Goal: Task Accomplishment & Management: Manage account settings

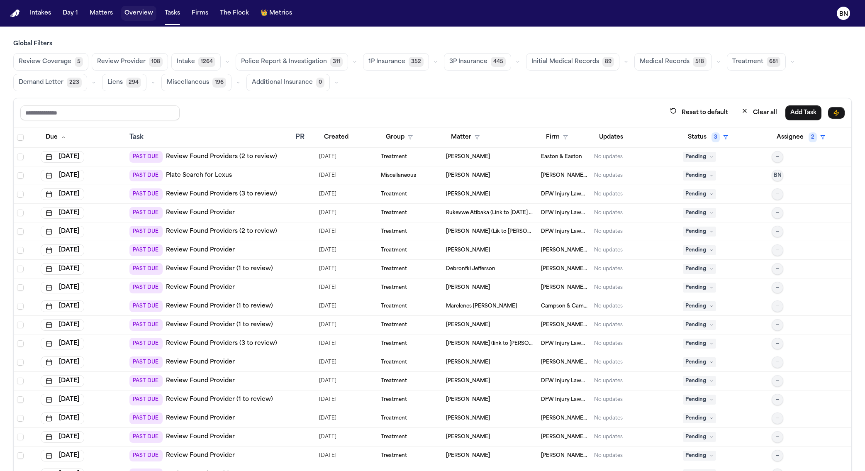
click at [129, 14] on button "Overview" at bounding box center [138, 13] width 35 height 15
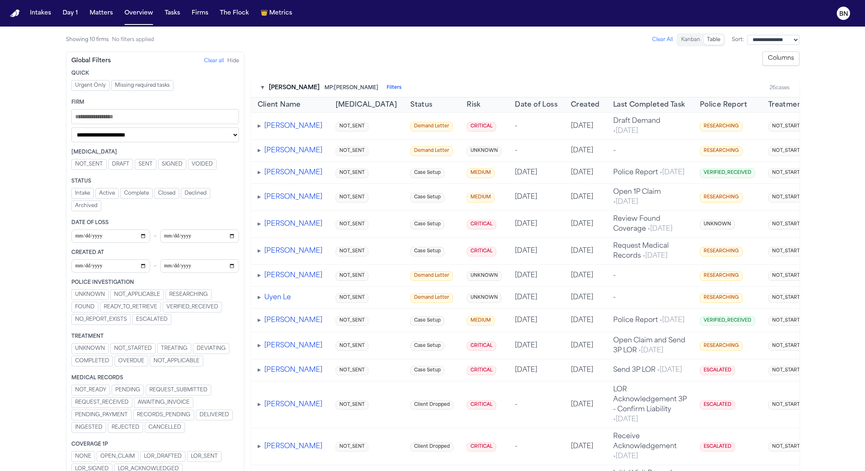
click at [704, 37] on button "Table" at bounding box center [714, 40] width 20 height 10
click at [678, 39] on button "Kanban" at bounding box center [691, 40] width 26 height 10
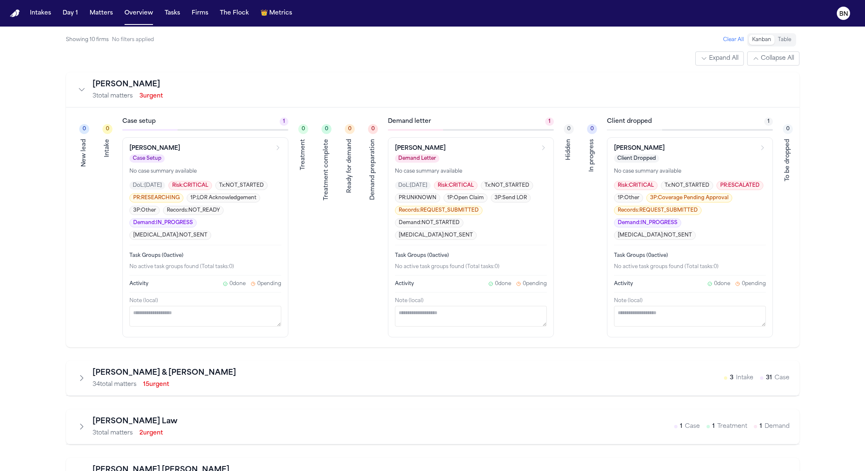
click at [787, 38] on button "Table" at bounding box center [785, 40] width 20 height 10
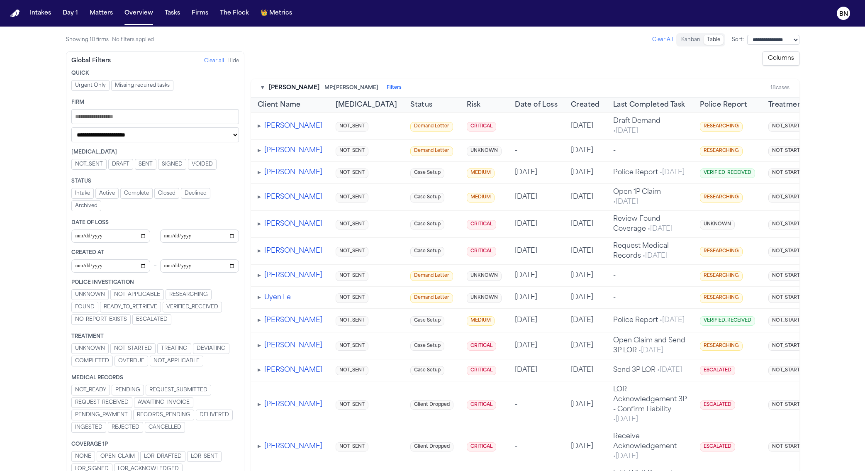
click at [76, 87] on span "Urgent Only" at bounding box center [90, 85] width 31 height 7
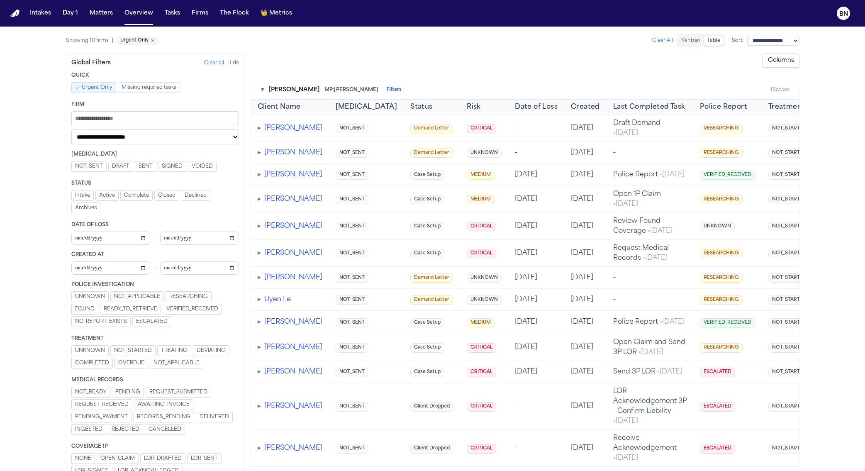
click at [83, 88] on span "Urgent Only" at bounding box center [97, 87] width 31 height 7
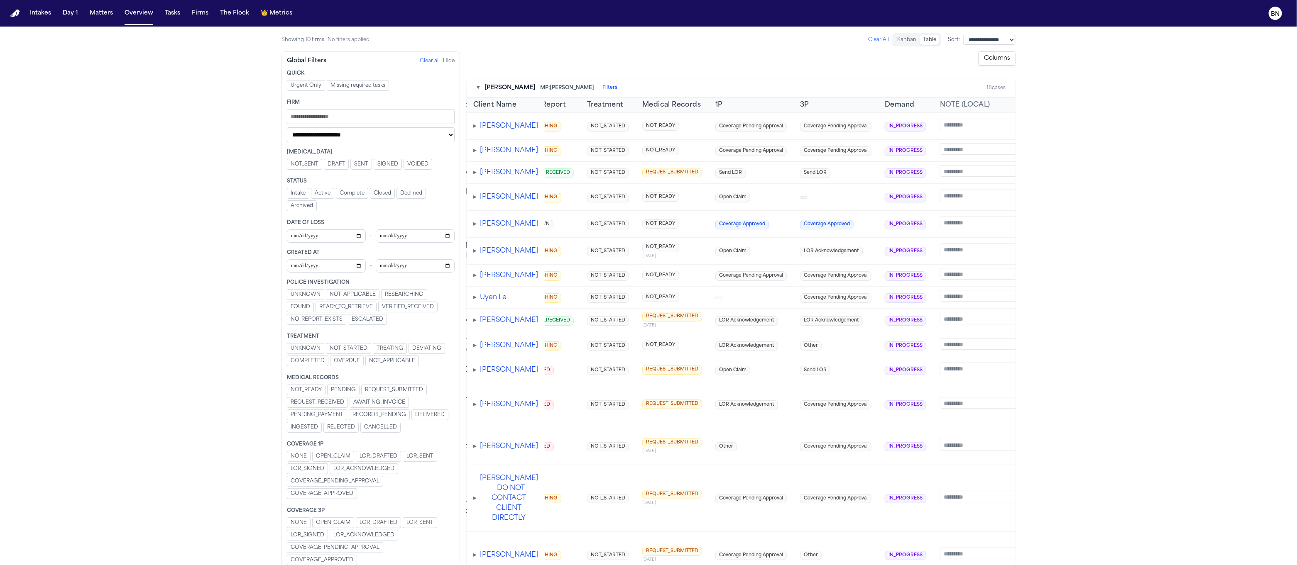
scroll to position [0, 395]
click at [662, 208] on td "NOT_READY" at bounding box center [674, 197] width 73 height 27
click at [718, 178] on span "Send LOR" at bounding box center [733, 174] width 30 height 10
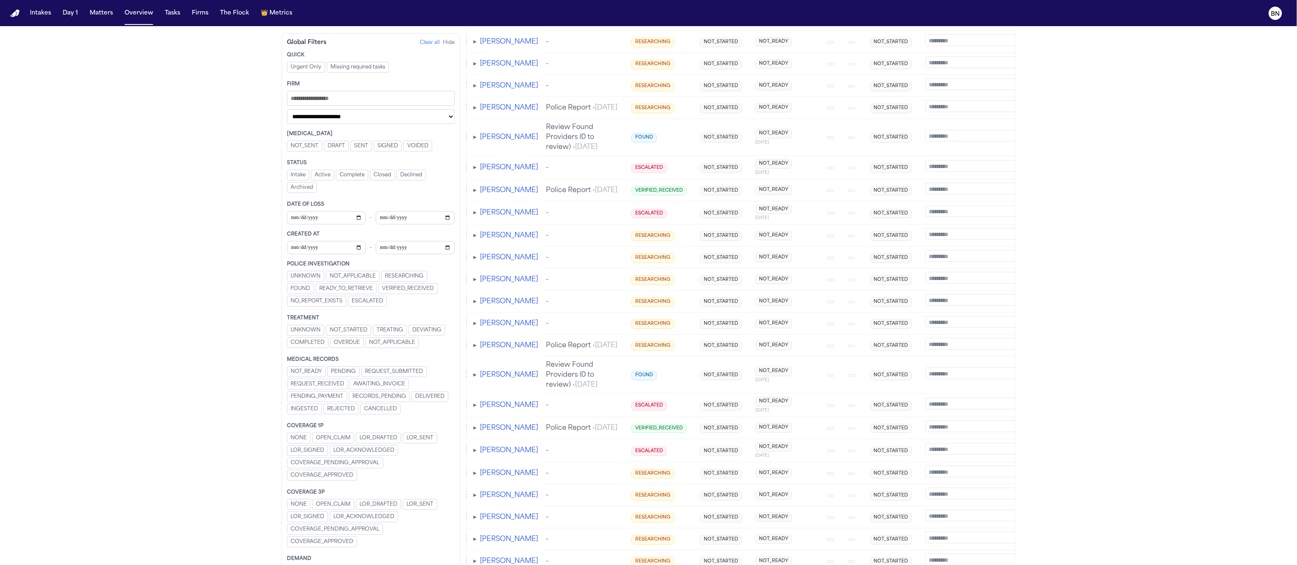
scroll to position [461, 0]
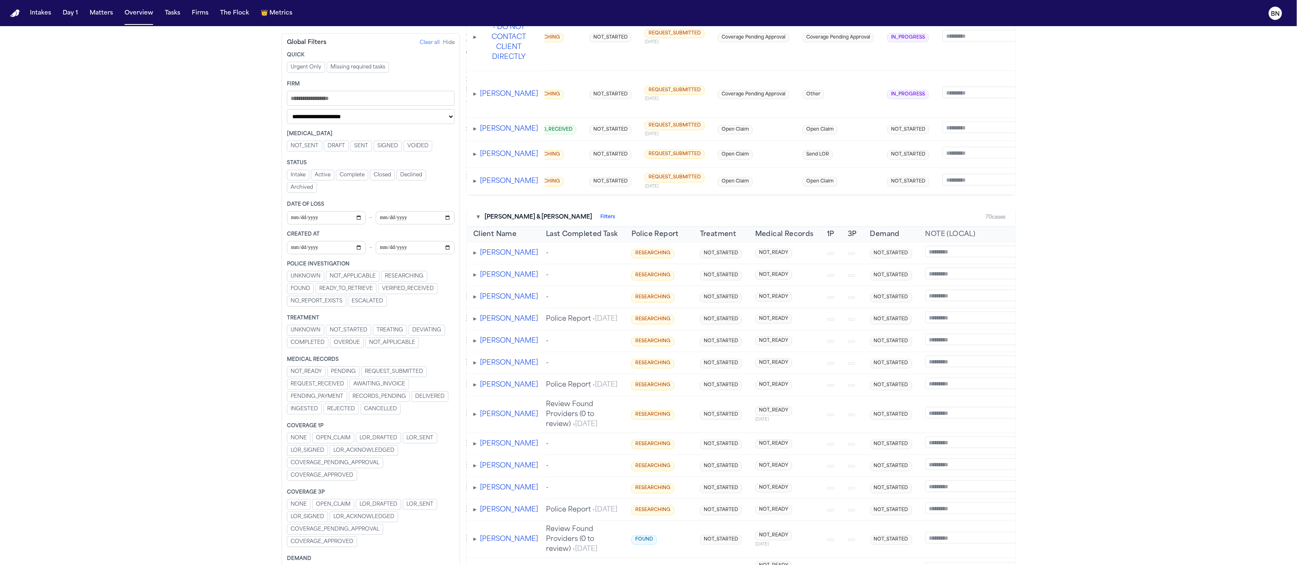
click at [476, 222] on button "▾" at bounding box center [477, 217] width 3 height 8
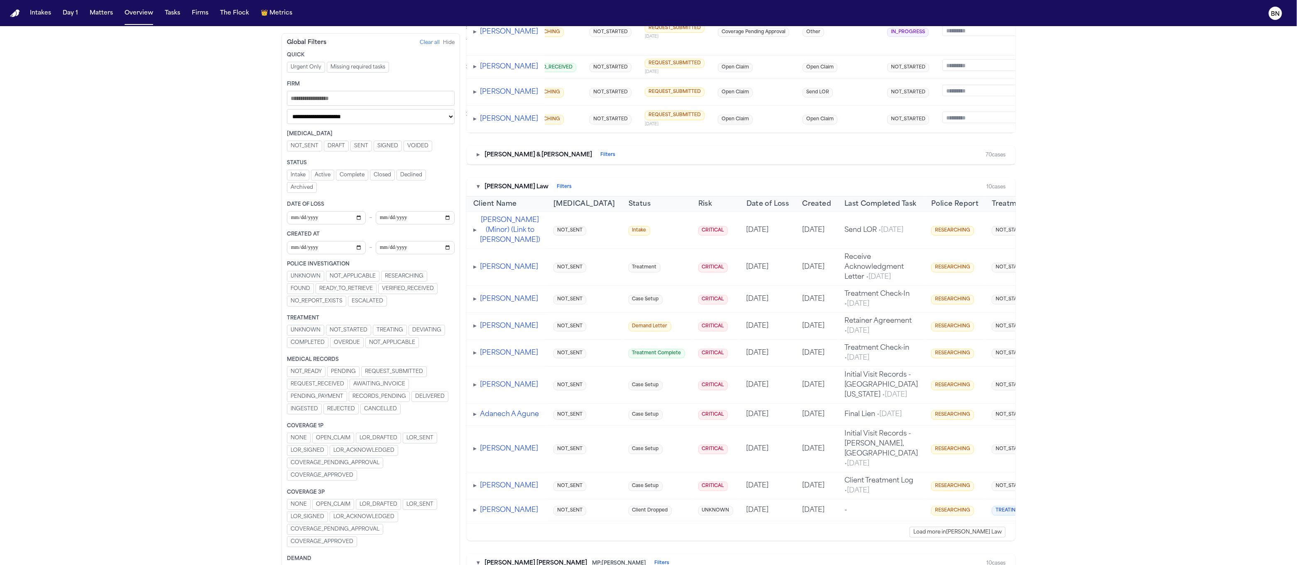
scroll to position [577, 0]
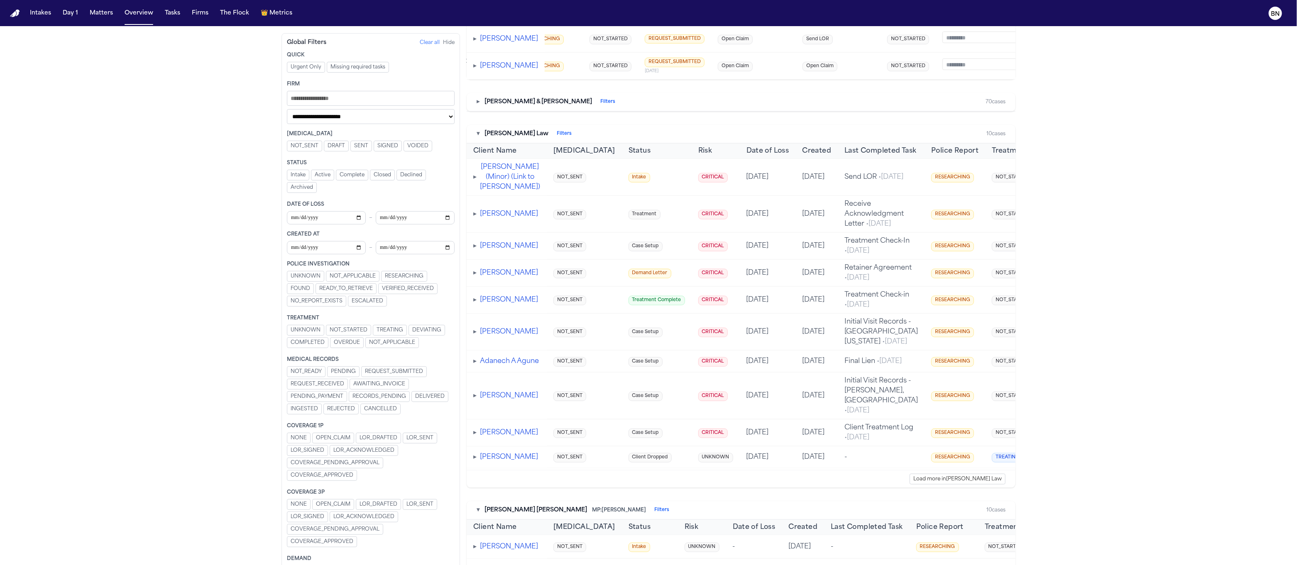
click at [483, 106] on div "▸ Beck & Beck Filters" at bounding box center [545, 102] width 139 height 8
click at [481, 106] on div "▸ Beck & Beck Filters" at bounding box center [545, 102] width 139 height 8
click at [480, 106] on div "▸ Beck & Beck Filters" at bounding box center [545, 102] width 139 height 8
click at [476, 106] on button "▸" at bounding box center [477, 102] width 3 height 8
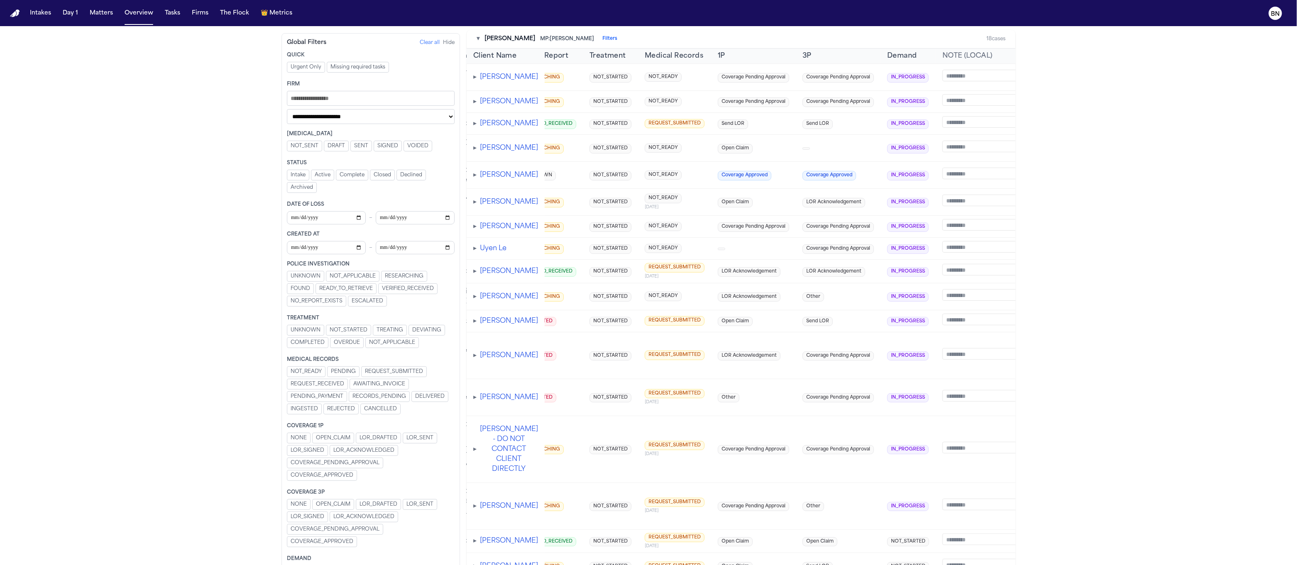
scroll to position [0, 0]
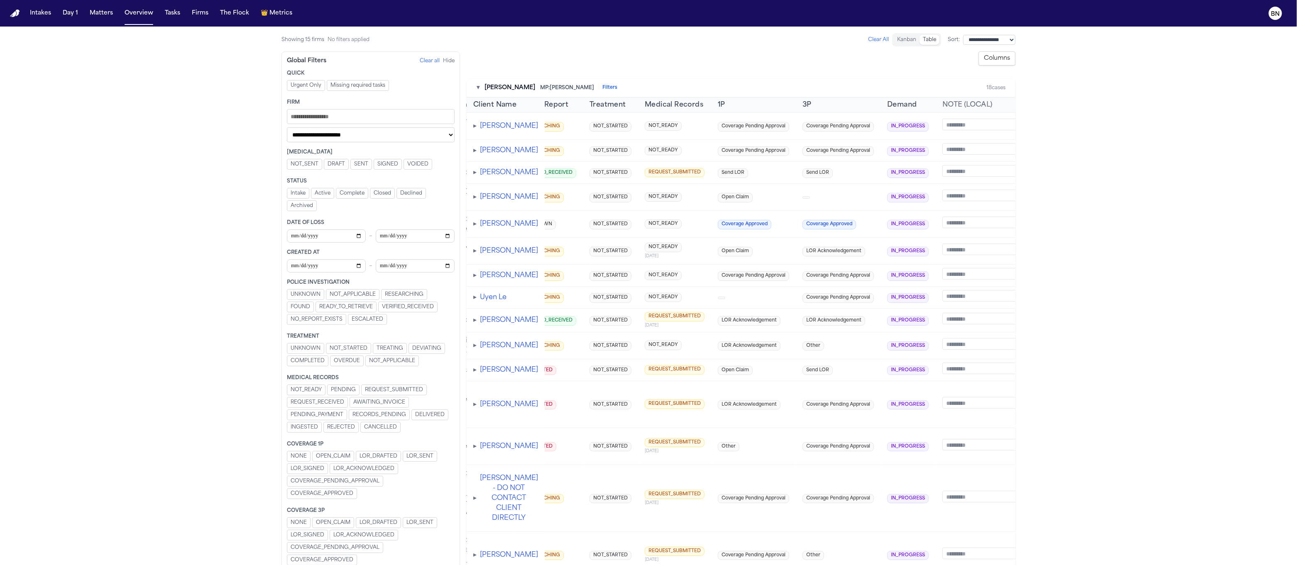
click at [478, 87] on button "▾" at bounding box center [477, 88] width 3 height 8
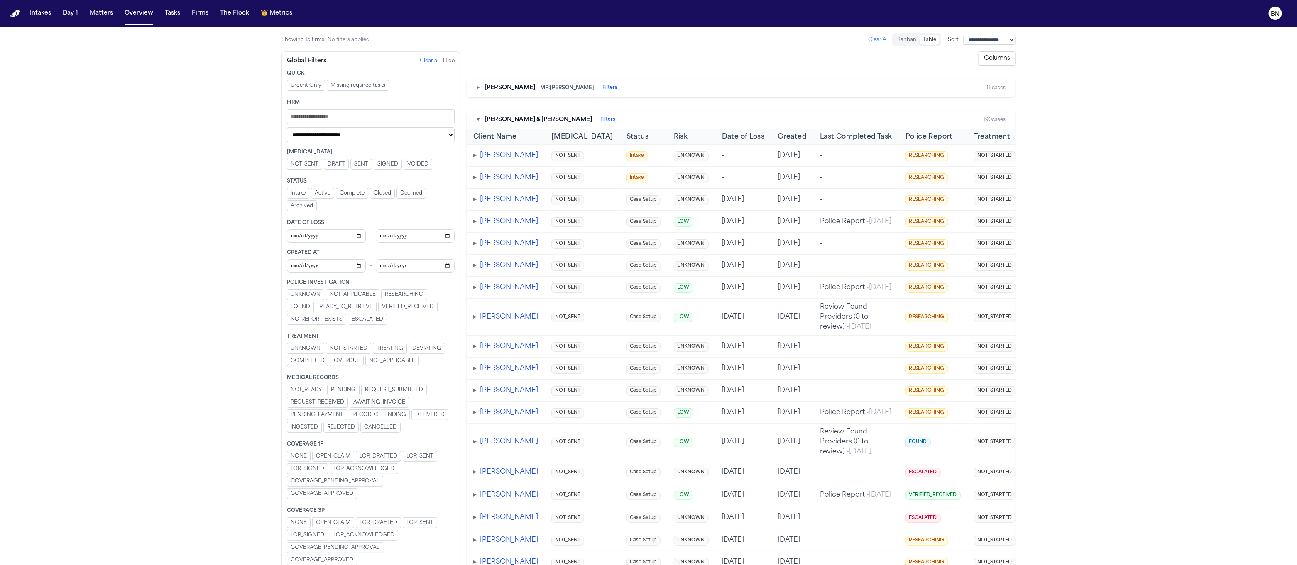
click at [410, 141] on select "**********" at bounding box center [371, 134] width 168 height 15
select select "**********"
click at [287, 130] on select "**********" at bounding box center [371, 134] width 168 height 15
click at [477, 125] on button "▾" at bounding box center [477, 122] width 3 height 8
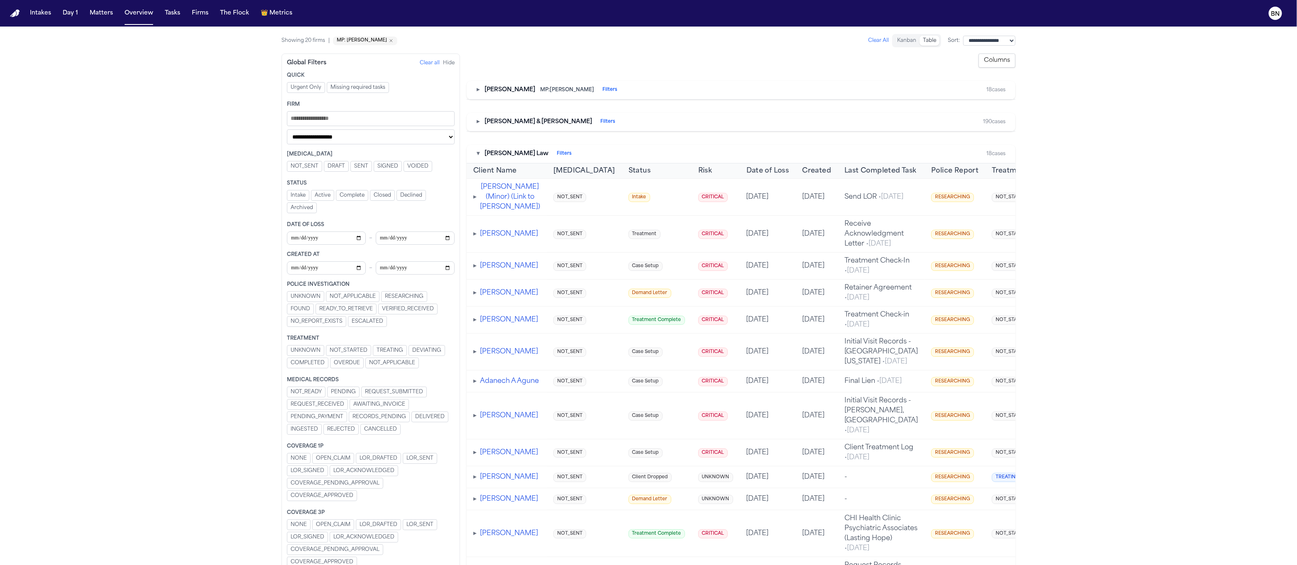
click at [473, 120] on div "▸ Beck & Beck Filters 190 cases" at bounding box center [741, 122] width 549 height 19
click at [478, 124] on button "▸" at bounding box center [477, 122] width 3 height 8
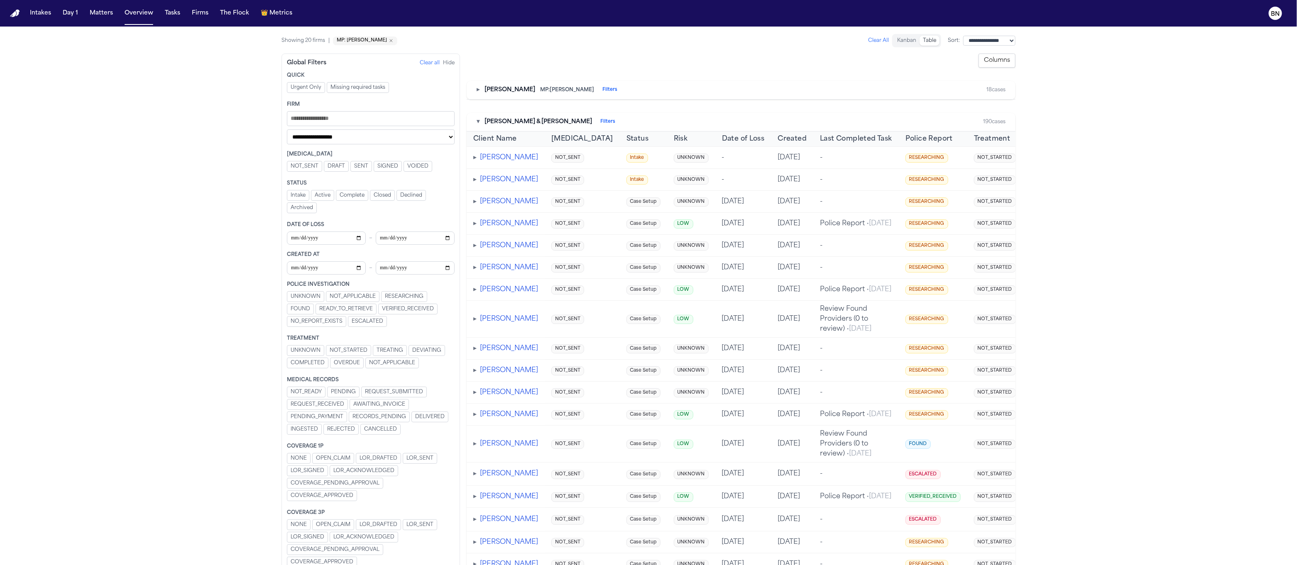
click at [375, 141] on select "**********" at bounding box center [371, 136] width 168 height 15
select select "Managing paralegal"
click at [287, 129] on select "**********" at bounding box center [371, 136] width 168 height 15
click at [477, 120] on button "▾" at bounding box center [477, 120] width 3 height 8
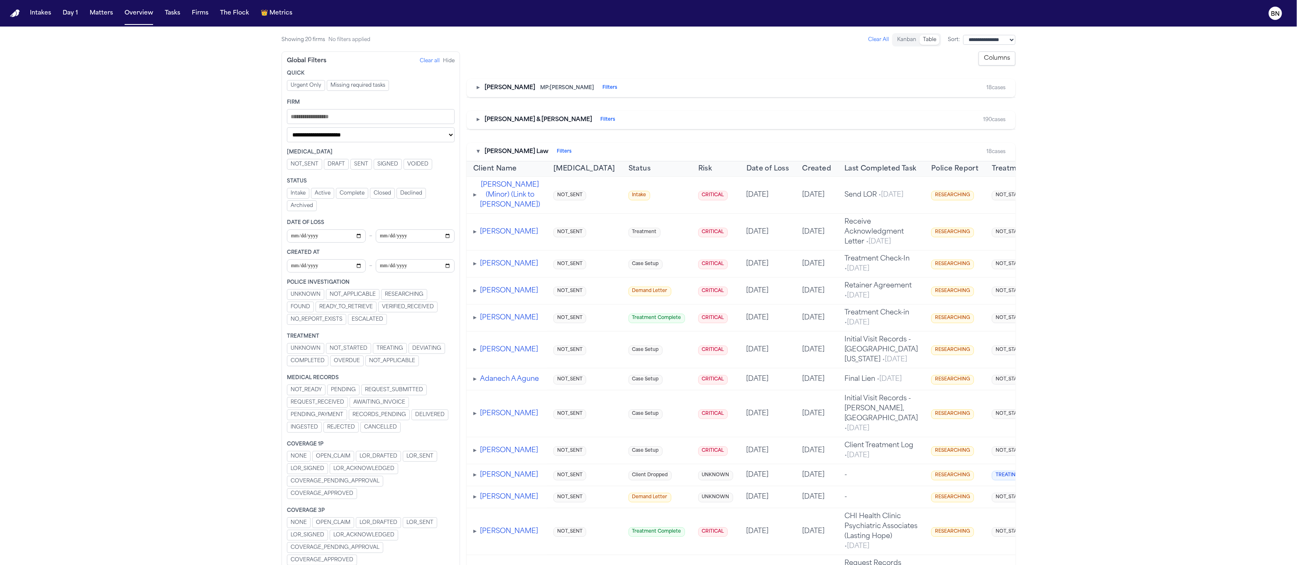
click at [477, 87] on button "▸" at bounding box center [477, 88] width 3 height 8
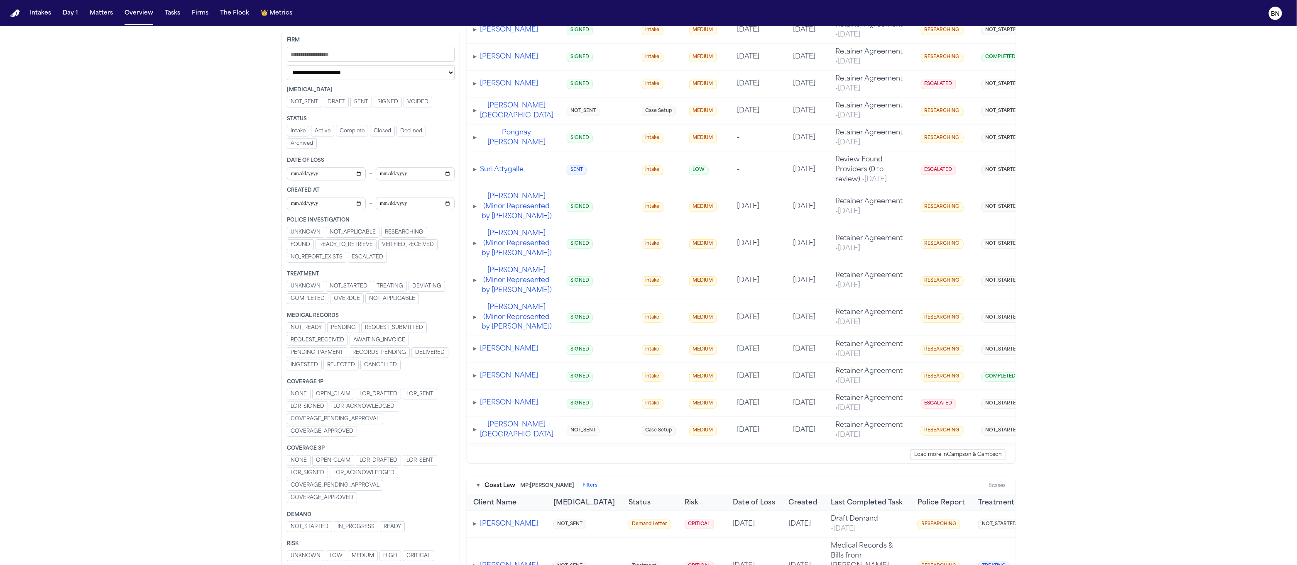
scroll to position [64, 0]
click at [415, 471] on span "CRITICAL" at bounding box center [418, 556] width 24 height 7
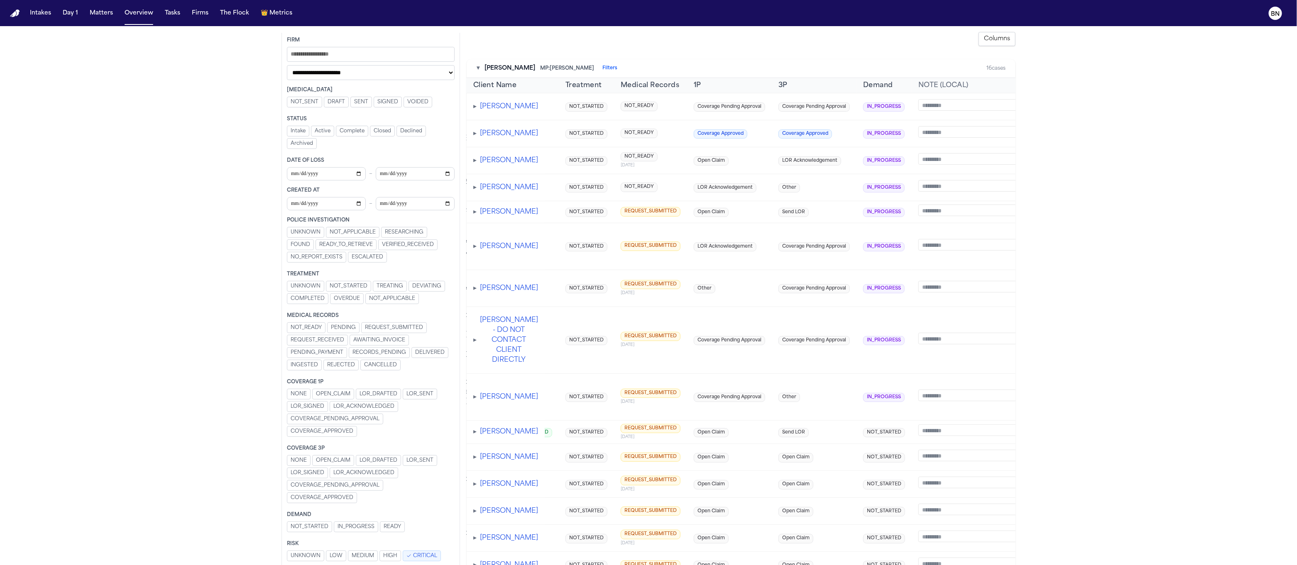
scroll to position [0, 0]
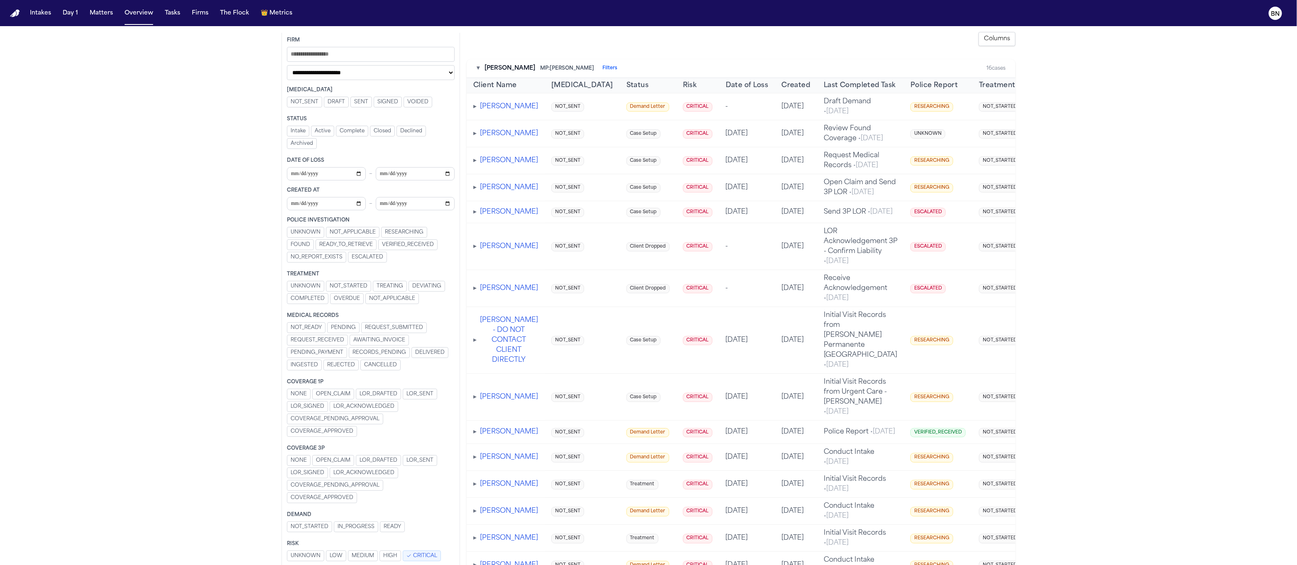
click at [473, 191] on span "▸" at bounding box center [474, 187] width 3 height 7
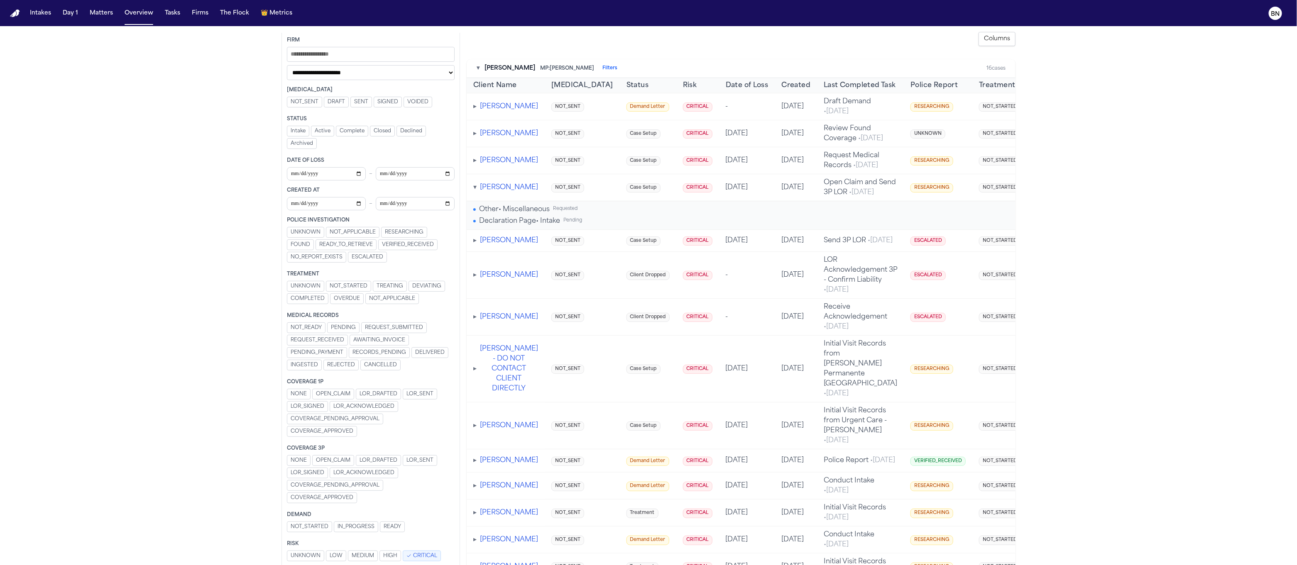
click at [488, 215] on span "Other • Miscellaneous" at bounding box center [514, 210] width 71 height 10
click at [474, 191] on span "▾" at bounding box center [474, 187] width 3 height 7
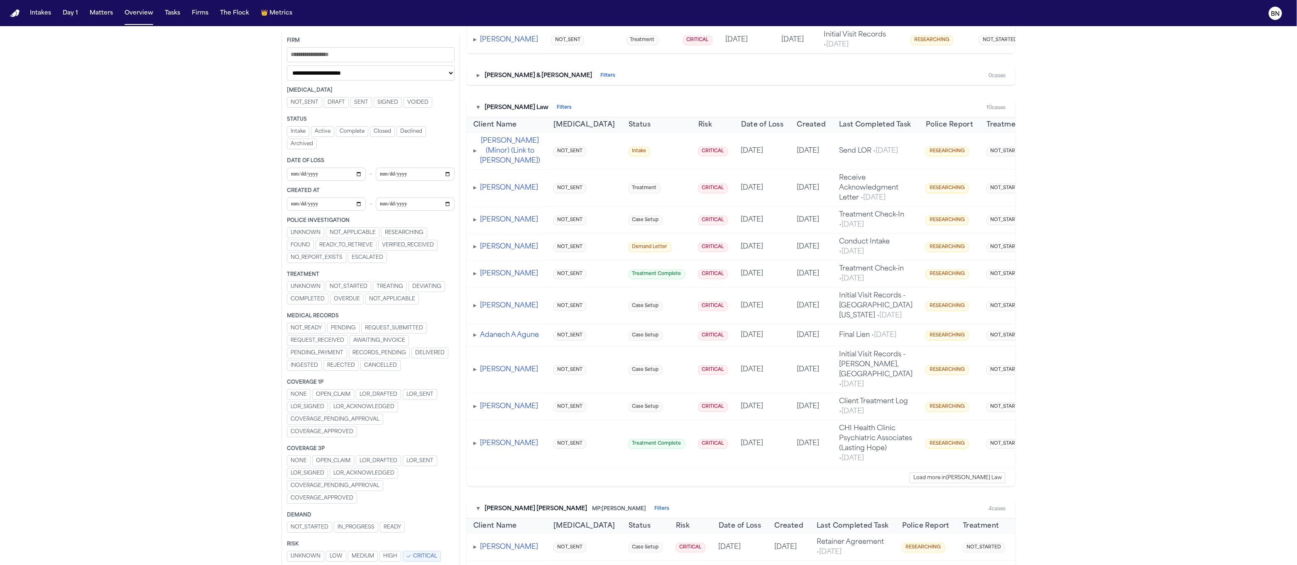
scroll to position [574, 0]
click at [476, 166] on div "▸ Shane Omar (Minor) (Link to Tyreshia Omar)" at bounding box center [506, 151] width 67 height 30
click at [476, 154] on span "▸" at bounding box center [474, 150] width 3 height 7
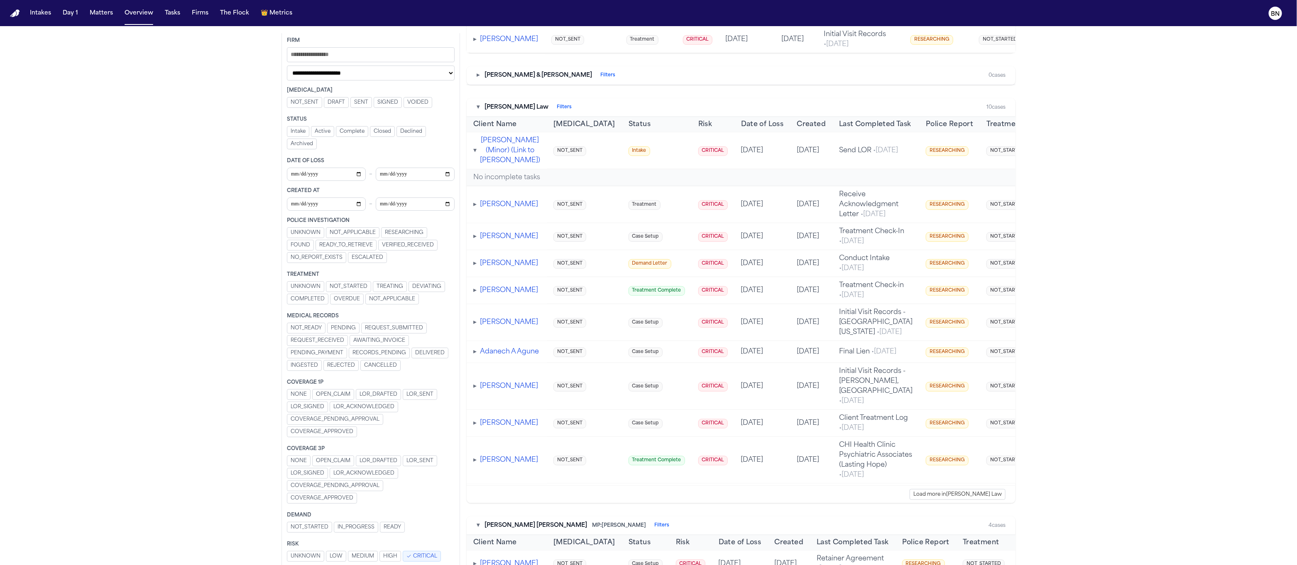
click at [476, 154] on span "▾" at bounding box center [474, 150] width 3 height 7
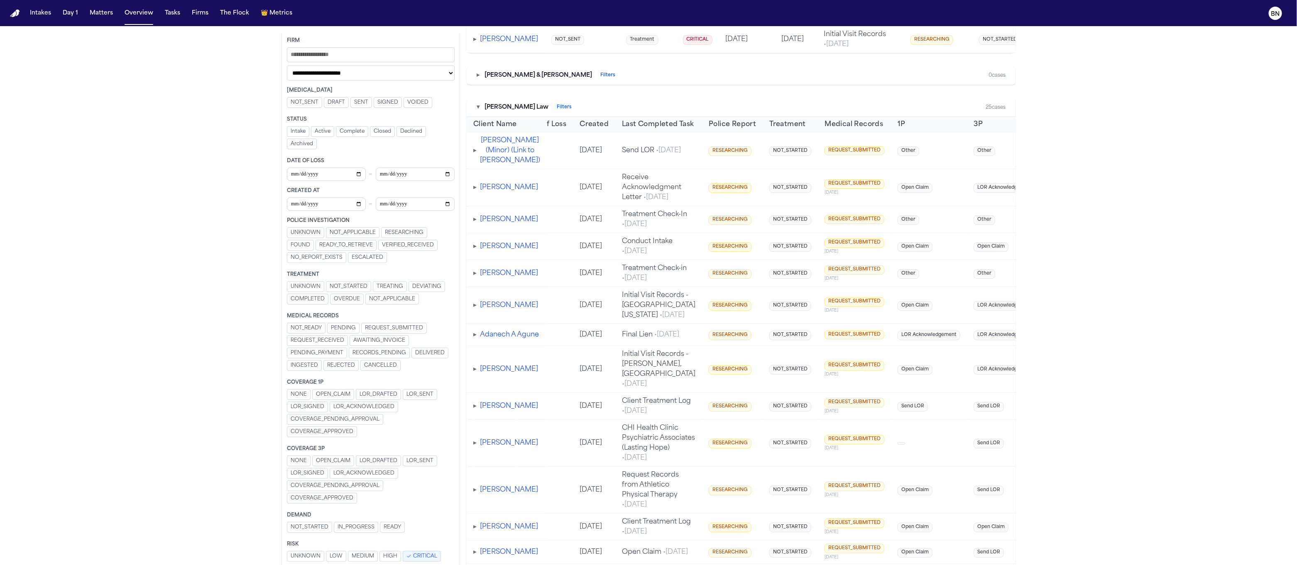
click at [497, 166] on button "Shane Omar (Minor) (Link to Tyreshia Omar)" at bounding box center [510, 151] width 60 height 30
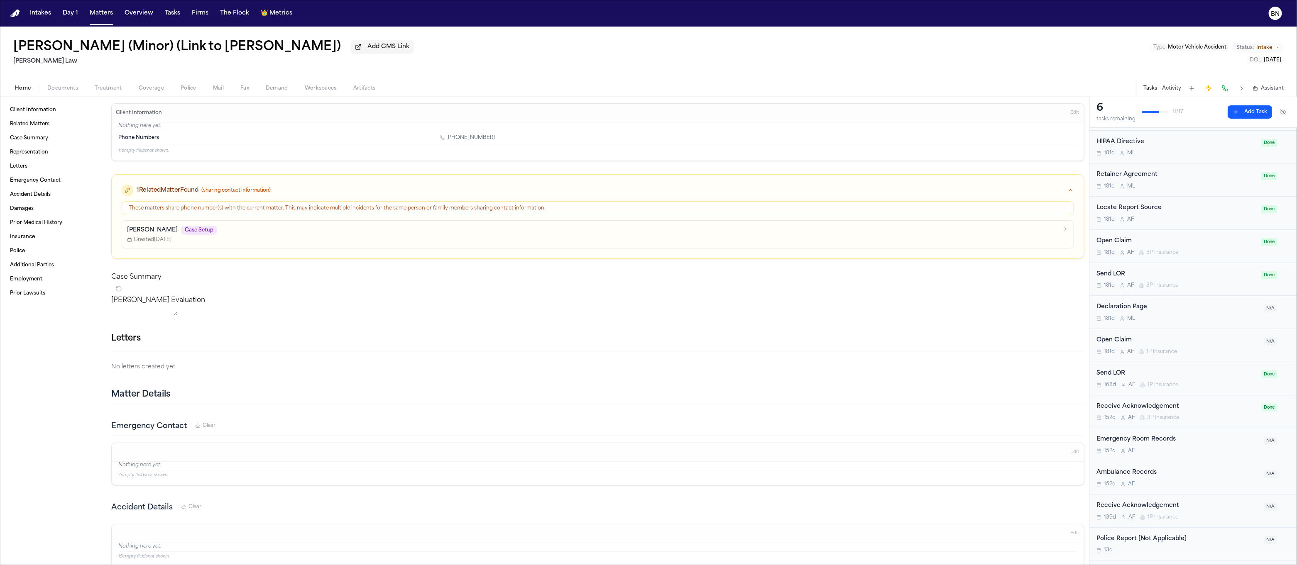
scroll to position [151, 0]
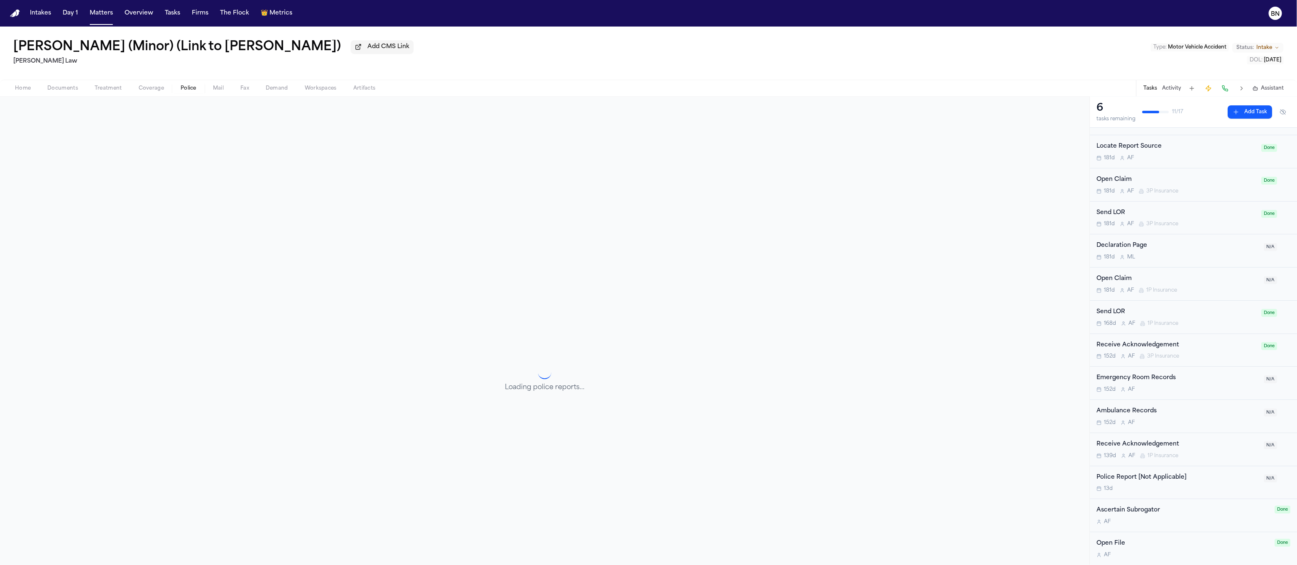
click at [191, 92] on span "Police" at bounding box center [189, 88] width 16 height 7
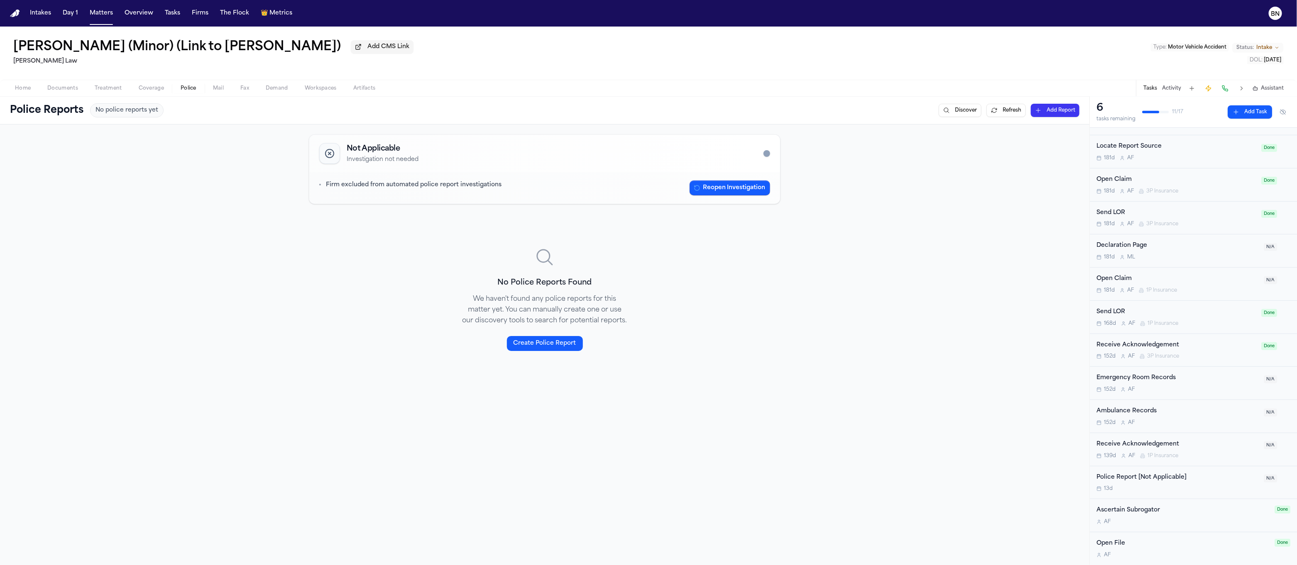
click at [16, 90] on span "Home" at bounding box center [23, 88] width 16 height 7
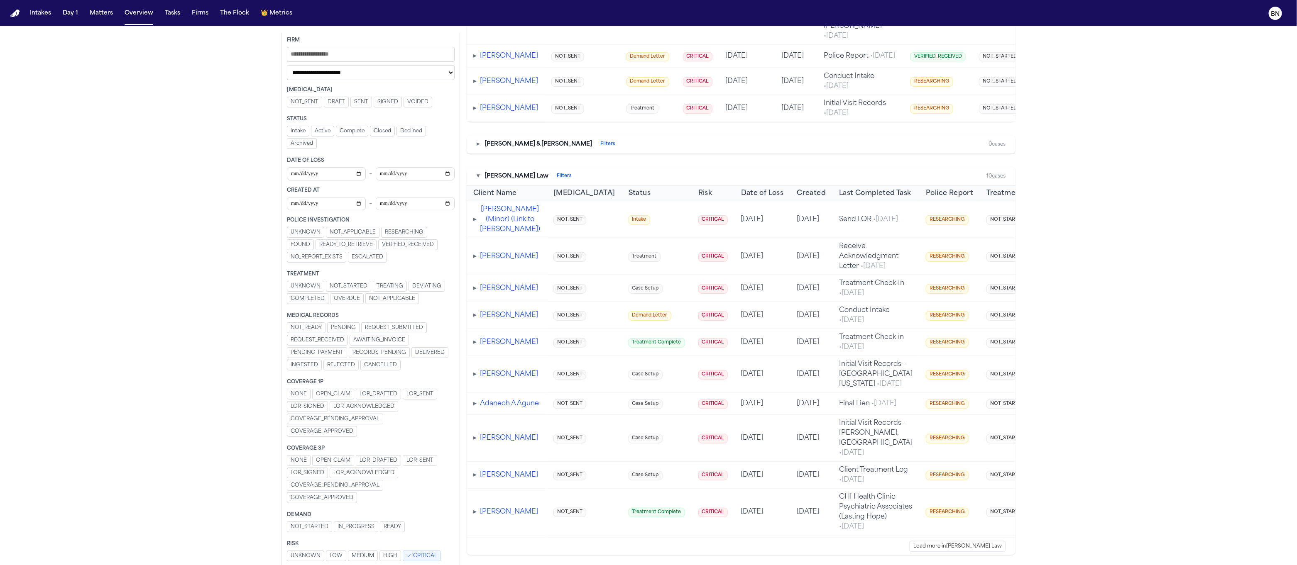
scroll to position [404, 0]
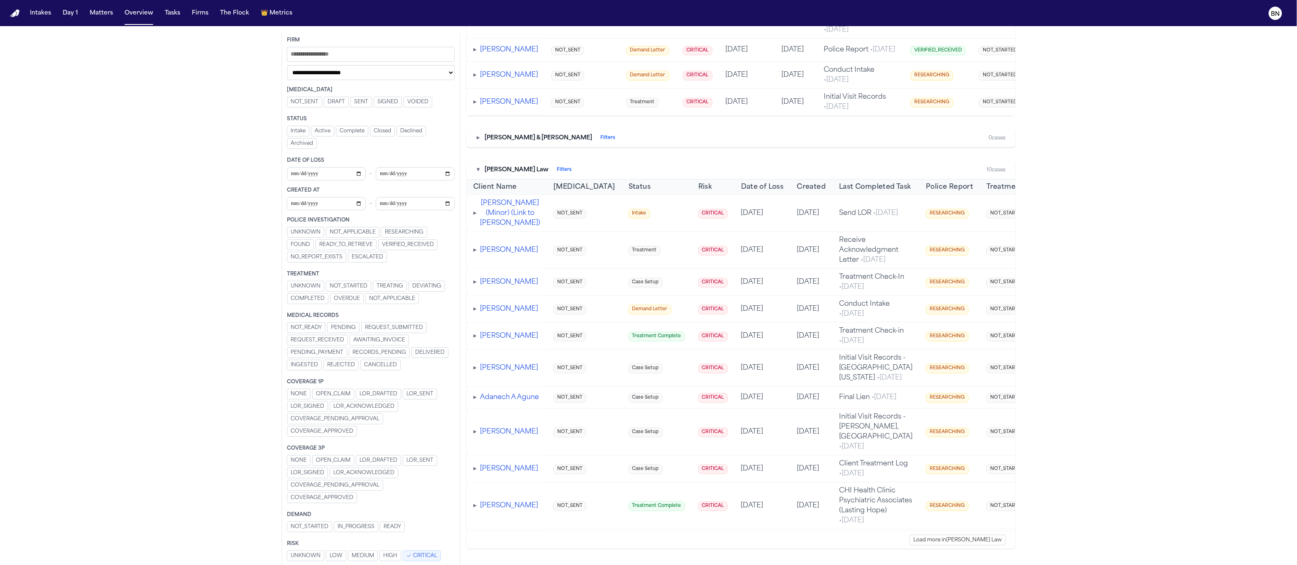
click at [497, 174] on span "Berry Law" at bounding box center [516, 170] width 64 height 8
click at [481, 174] on div "▾ Berry Law Filters" at bounding box center [523, 170] width 95 height 8
click at [476, 174] on button "▾" at bounding box center [477, 170] width 3 height 8
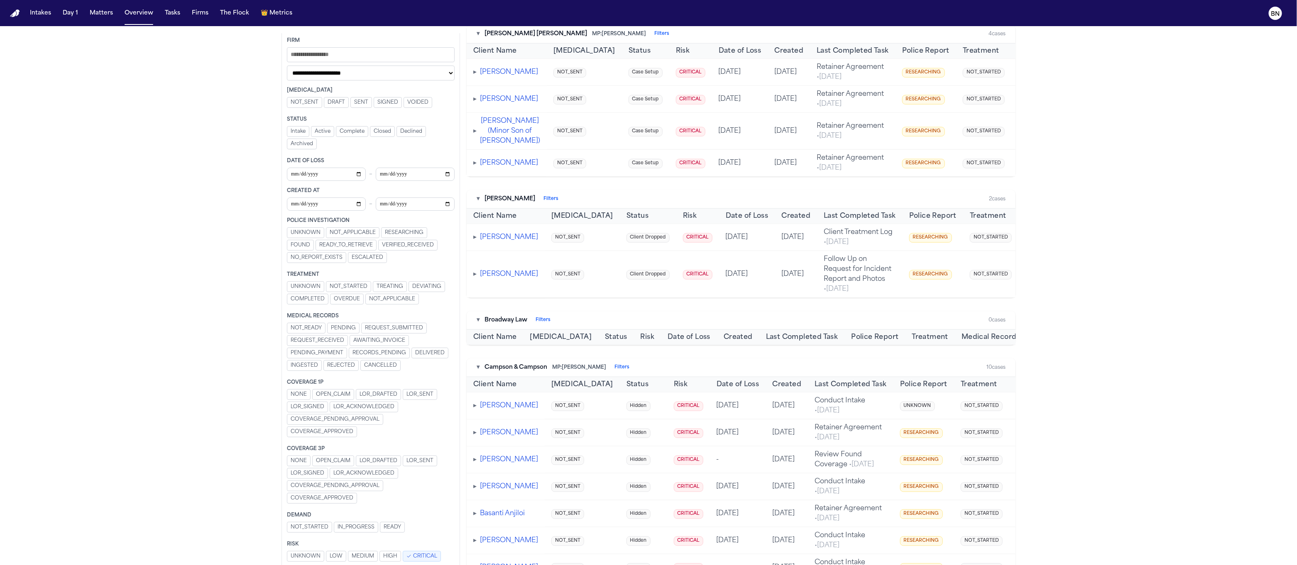
scroll to position [504, 0]
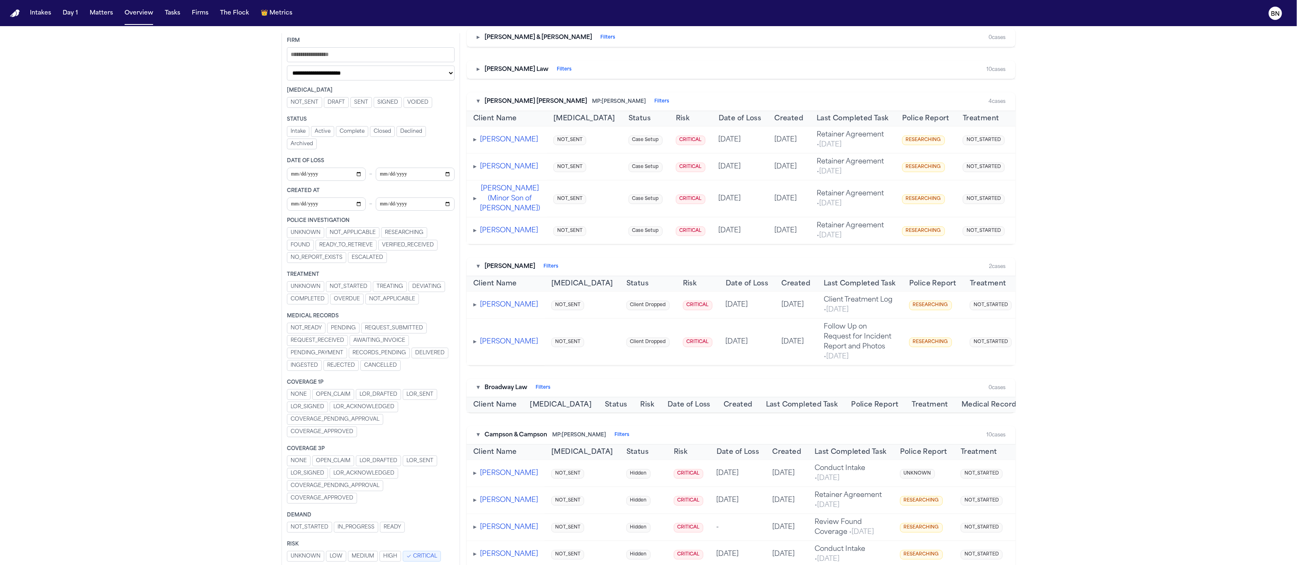
click at [474, 143] on span "▸" at bounding box center [474, 140] width 3 height 7
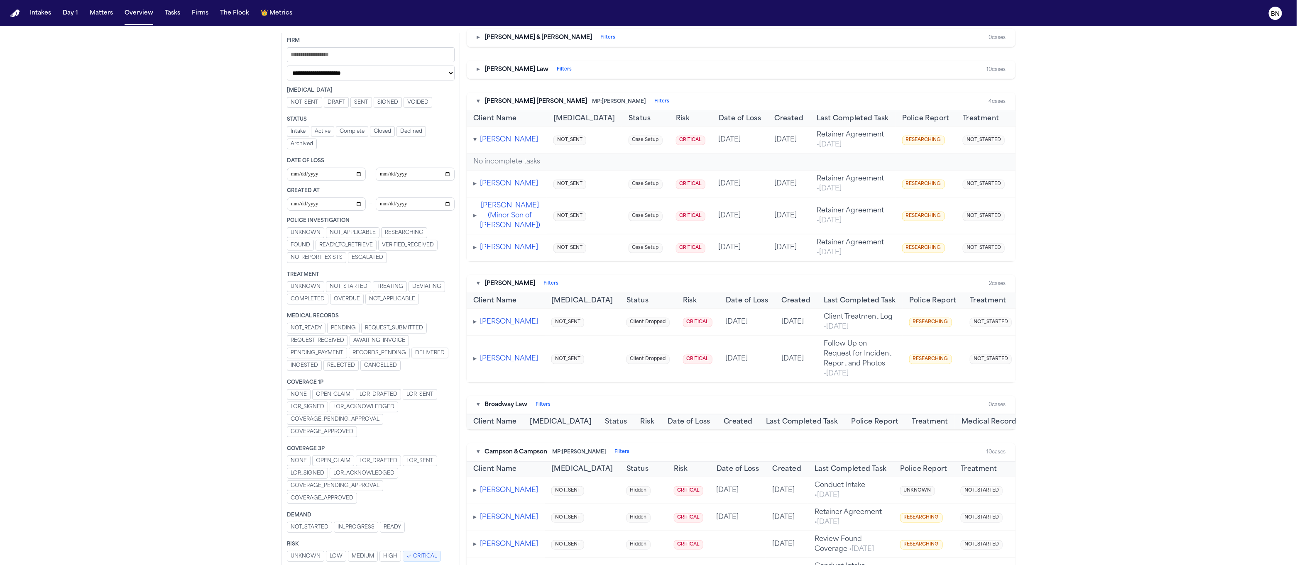
click at [473, 143] on span "▾" at bounding box center [474, 140] width 3 height 7
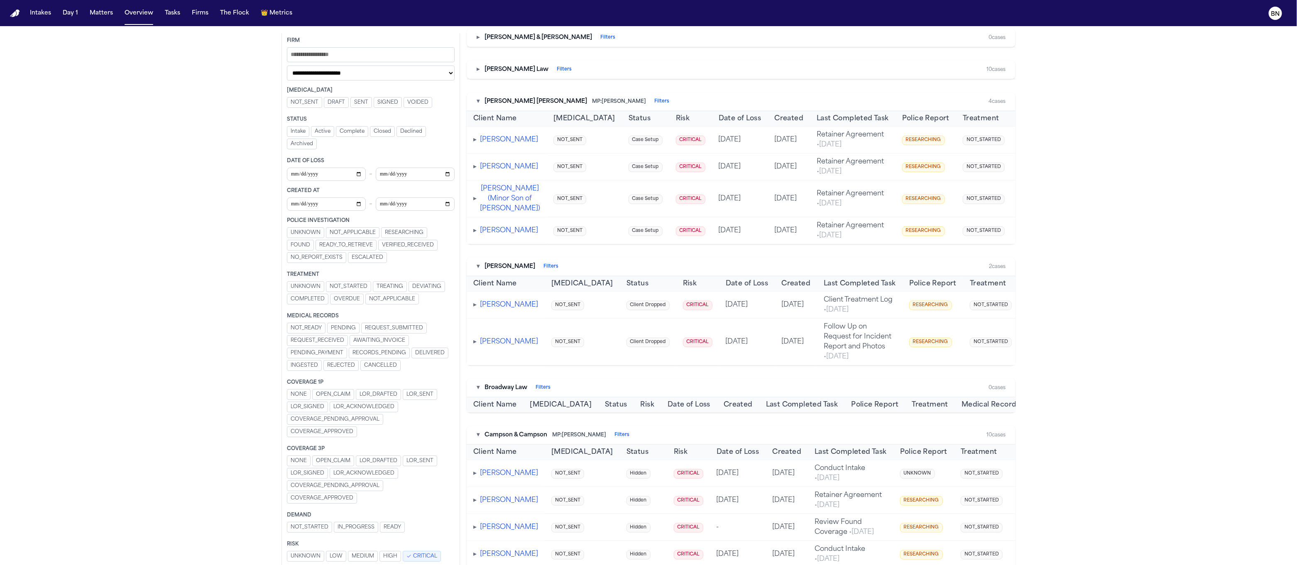
click at [475, 170] on span "▸" at bounding box center [474, 167] width 3 height 7
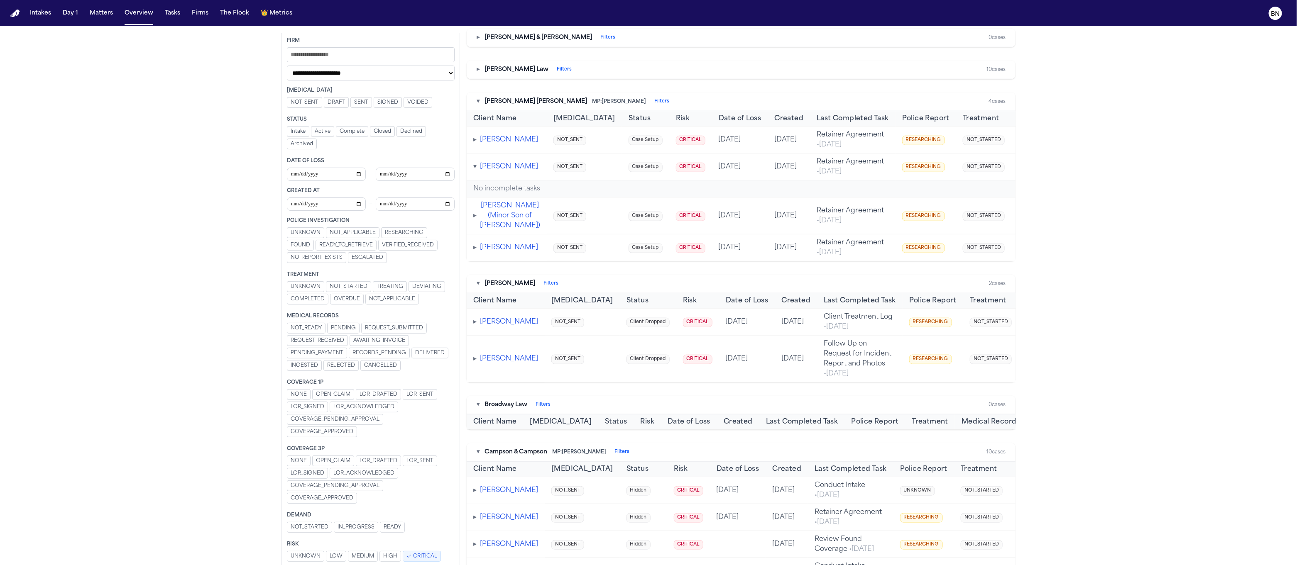
click at [474, 170] on span "▾" at bounding box center [474, 167] width 3 height 7
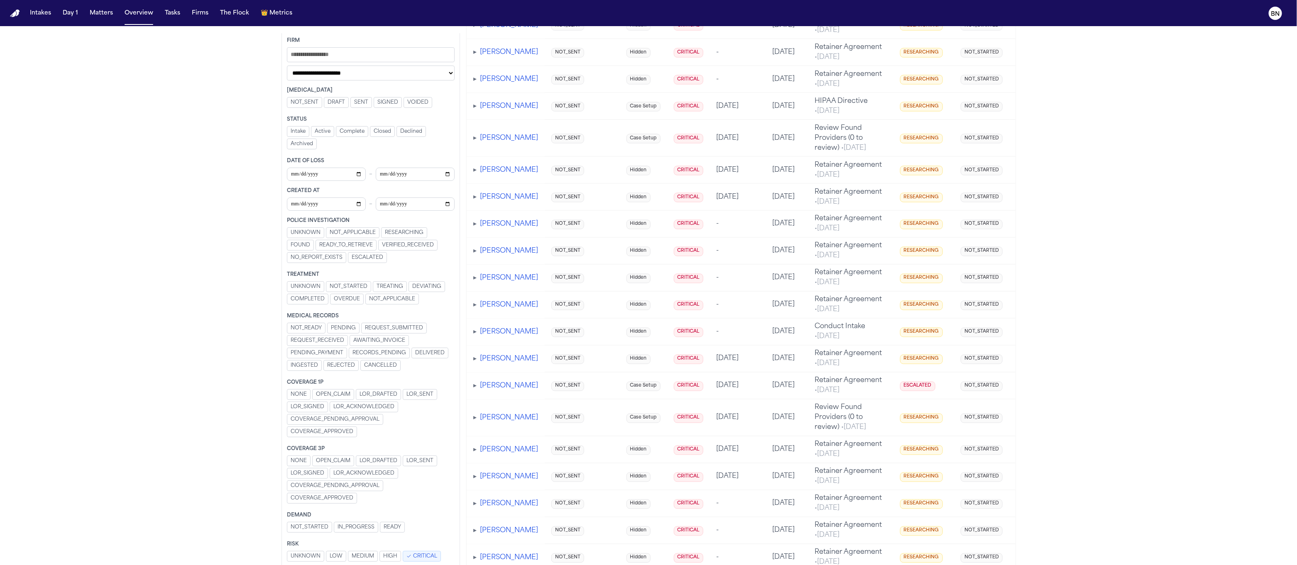
scroll to position [755, 0]
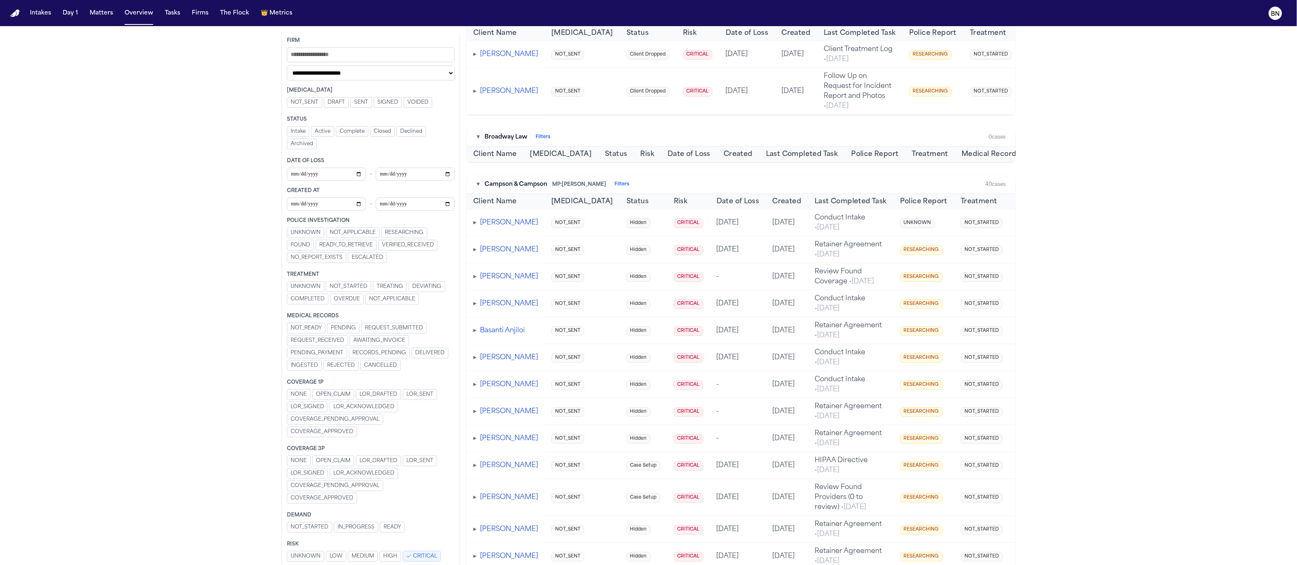
click at [476, 194] on div "▾ Campson & Campson MP: Jacqueline Maldonado Filters 40 cases" at bounding box center [741, 185] width 549 height 19
click at [478, 189] on button "▾" at bounding box center [477, 185] width 3 height 8
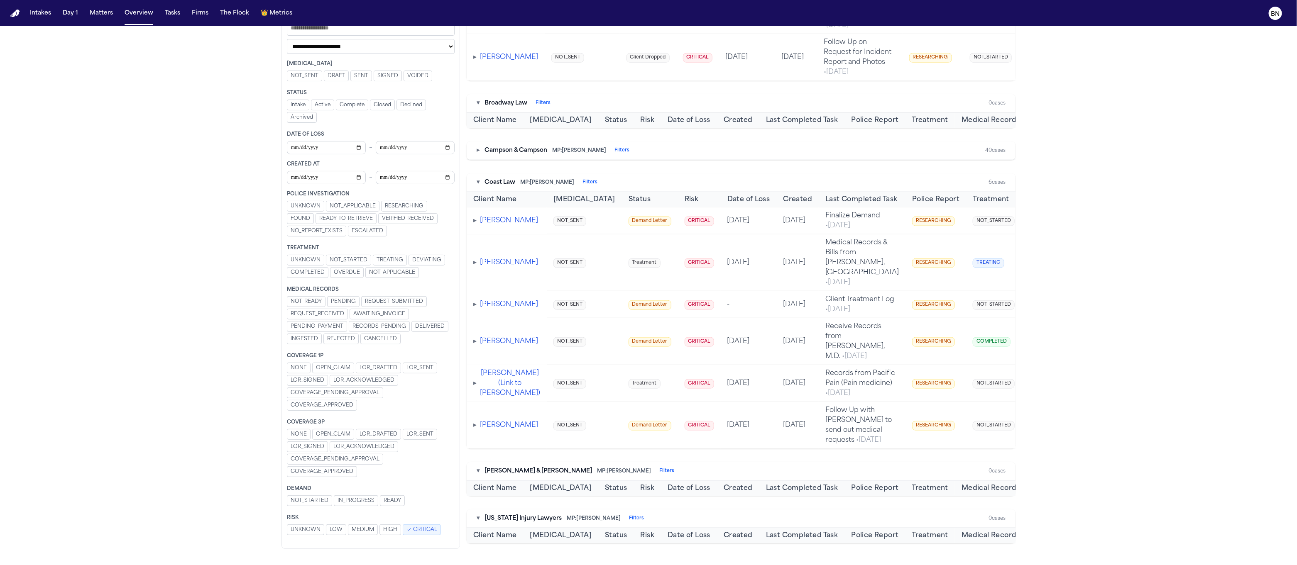
scroll to position [861, 0]
click at [476, 224] on span "▸" at bounding box center [474, 220] width 3 height 7
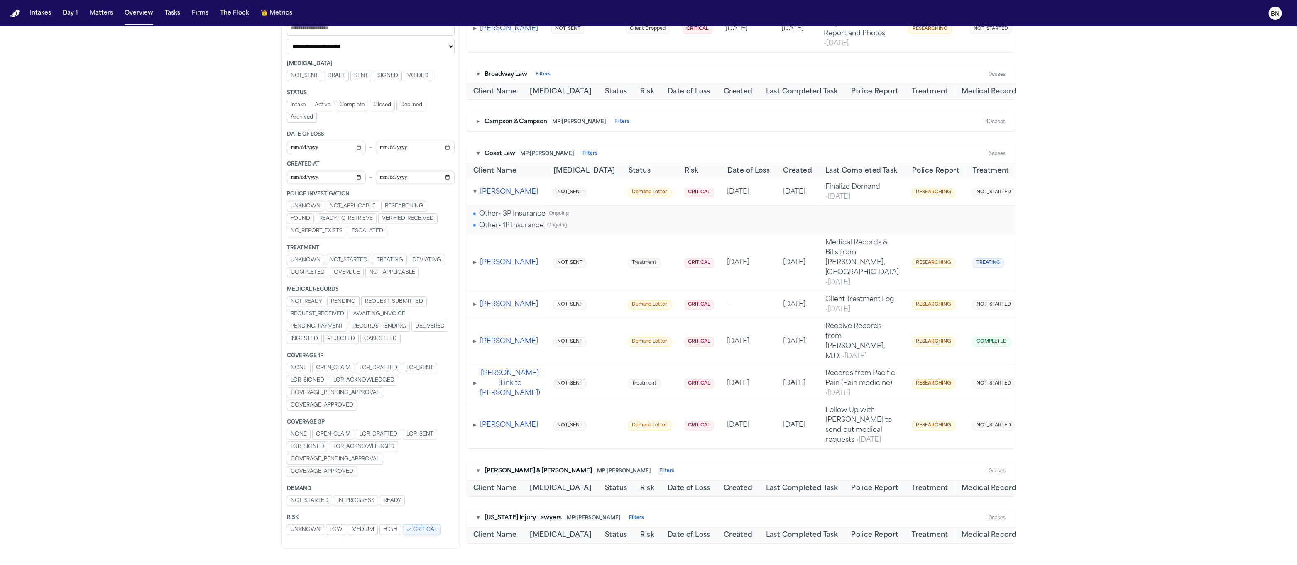
click at [475, 195] on span "▾" at bounding box center [474, 192] width 3 height 7
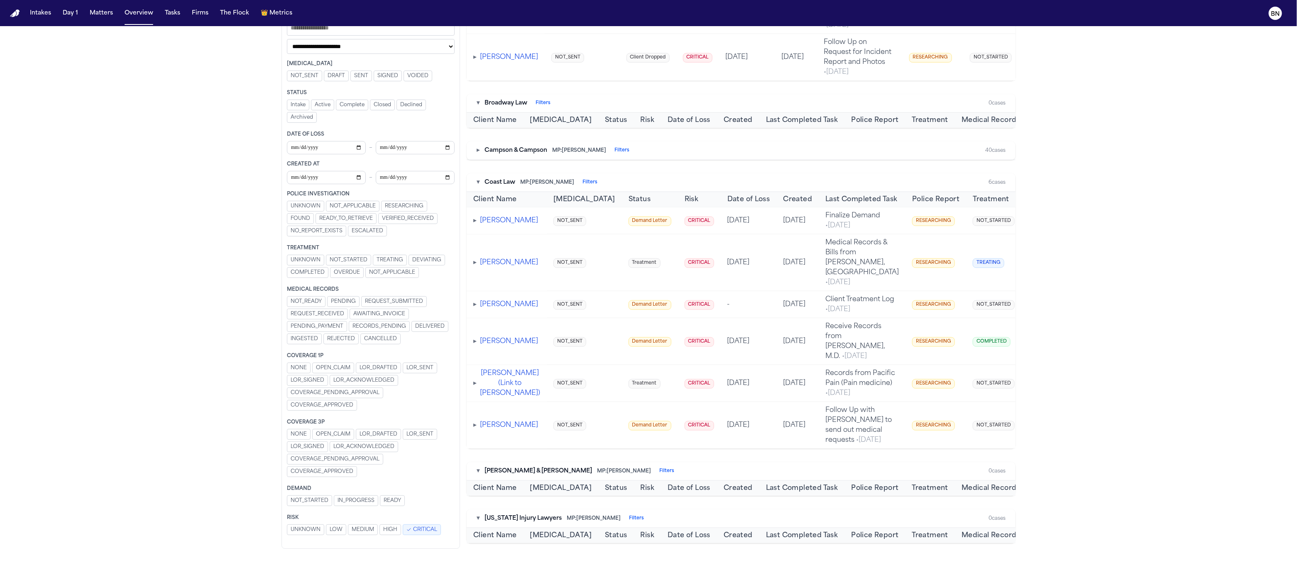
scroll to position [922, 0]
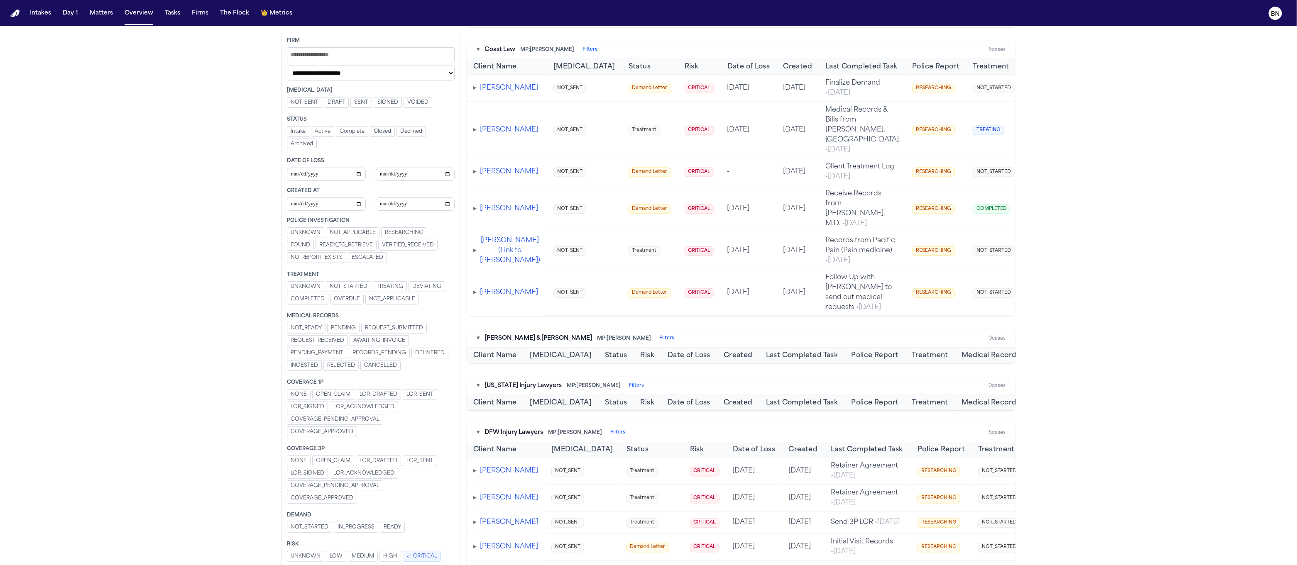
click at [475, 296] on span "▸" at bounding box center [474, 292] width 3 height 7
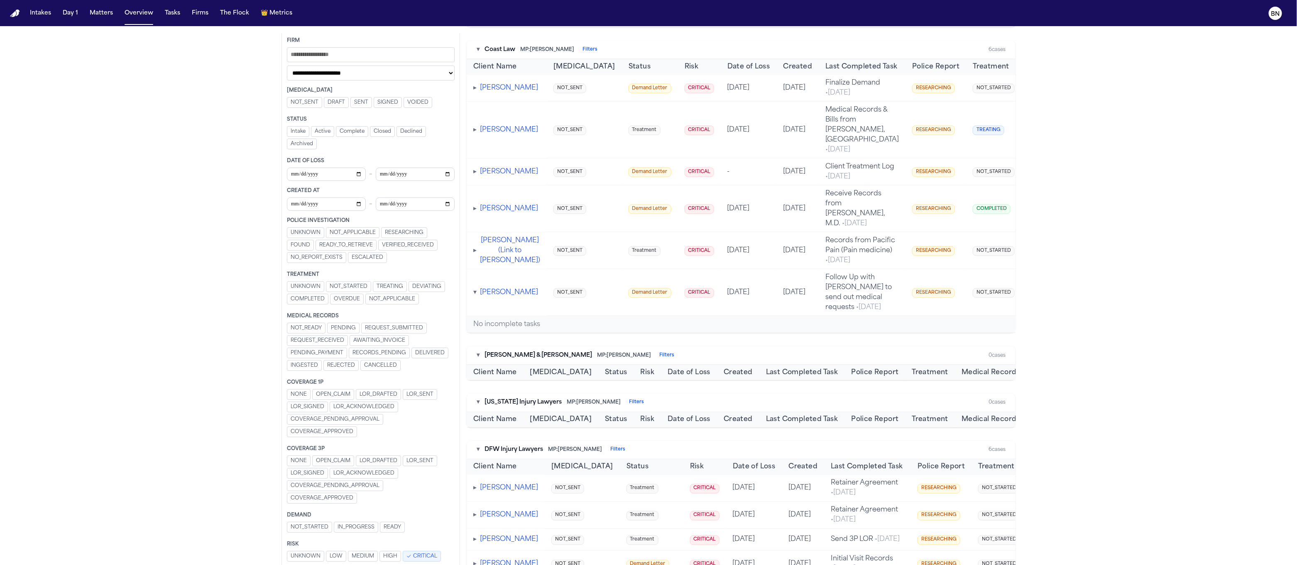
click at [476, 296] on span "▾" at bounding box center [474, 292] width 3 height 7
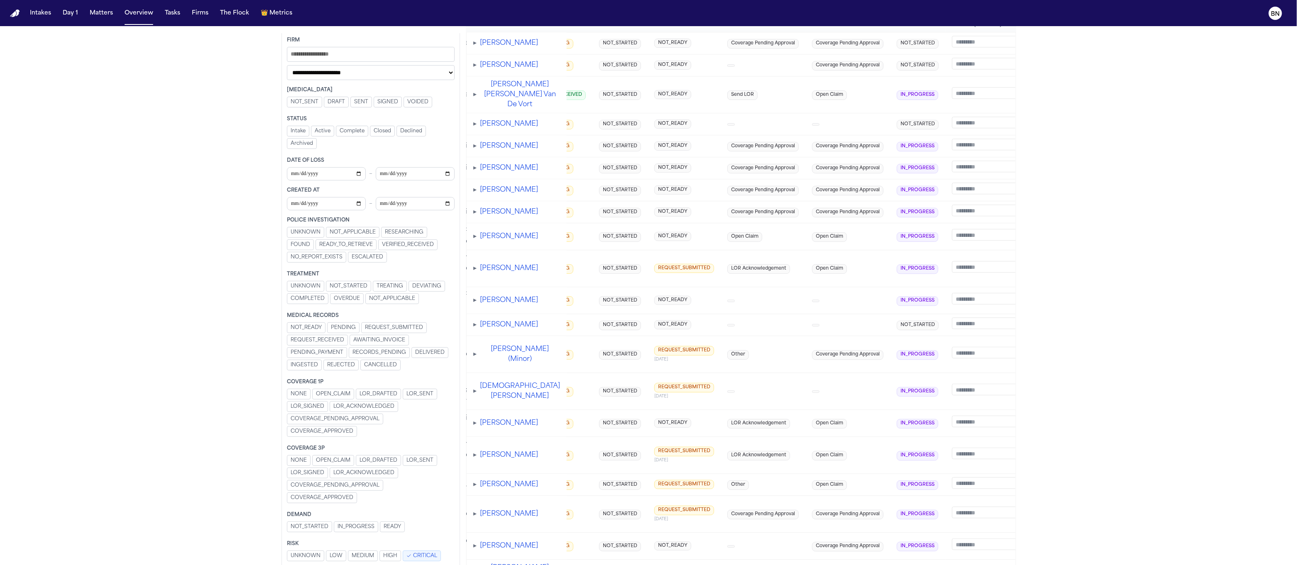
scroll to position [0, 408]
click at [865, 151] on span "IN_PROGRESS" at bounding box center [918, 147] width 42 height 10
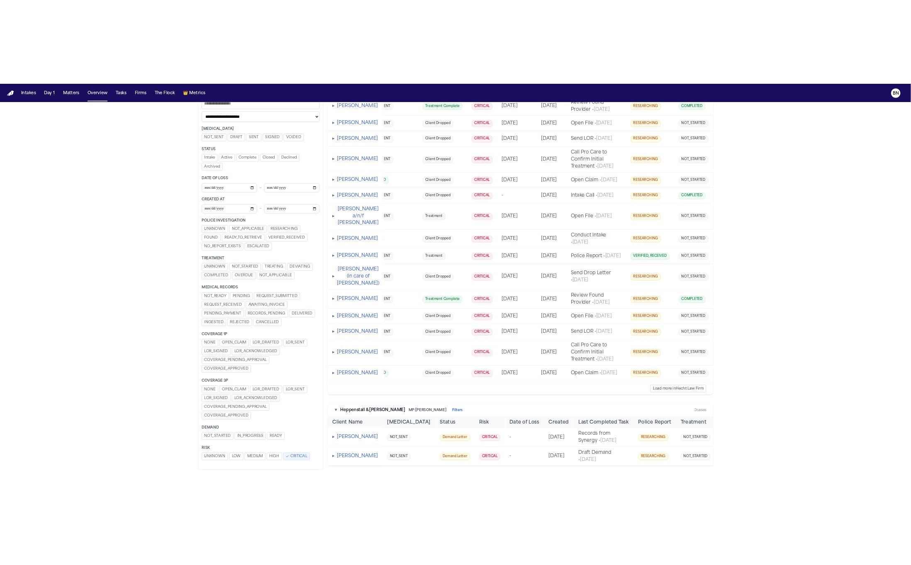
scroll to position [11247, 0]
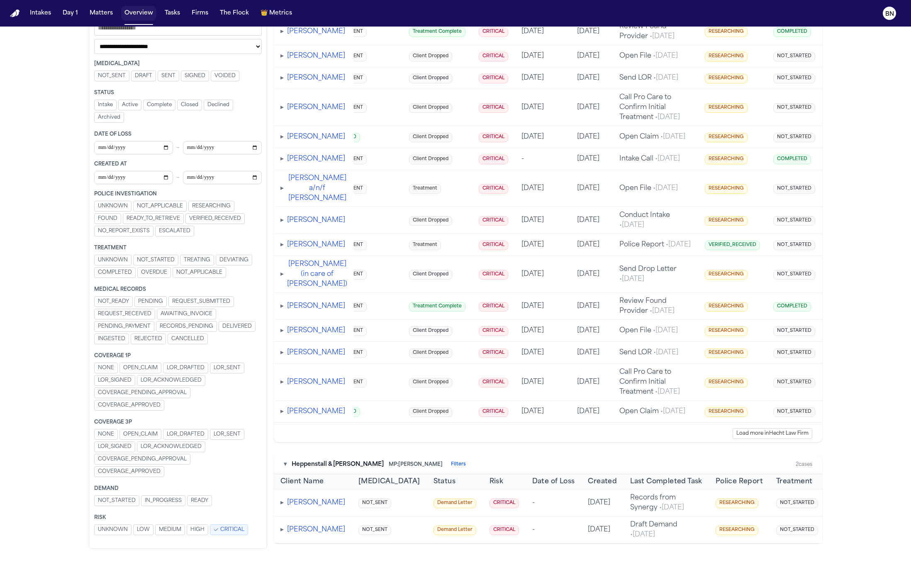
click at [169, 15] on button "Tasks" at bounding box center [172, 13] width 22 height 15
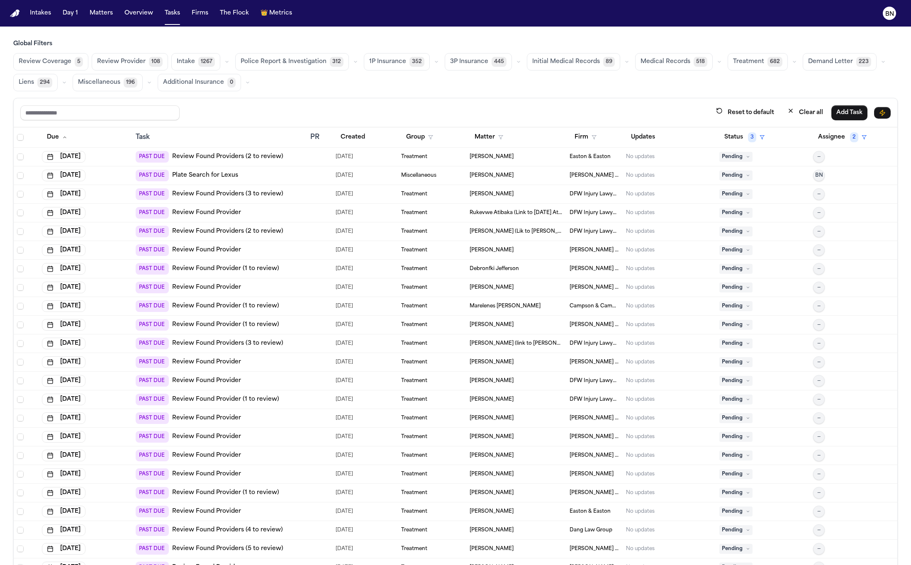
click at [520, 64] on div "Review Coverage 5 Review Provider 108 Intake 1267 Police Report & Investigation…" at bounding box center [455, 72] width 885 height 38
click at [516, 62] on icon "button" at bounding box center [518, 61] width 5 height 5
click at [516, 64] on icon "button" at bounding box center [518, 61] width 5 height 5
click at [352, 65] on button "button" at bounding box center [356, 62] width 10 height 10
click at [353, 63] on icon "button" at bounding box center [355, 61] width 5 height 5
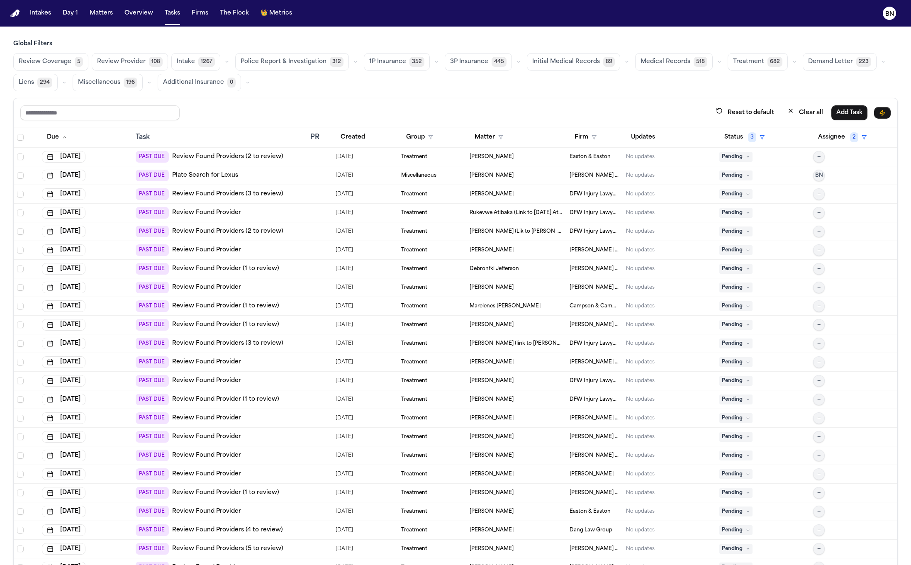
click at [225, 62] on icon "button" at bounding box center [227, 61] width 5 height 5
click at [226, 62] on icon "button" at bounding box center [227, 61] width 2 height 1
